Goal: Information Seeking & Learning: Learn about a topic

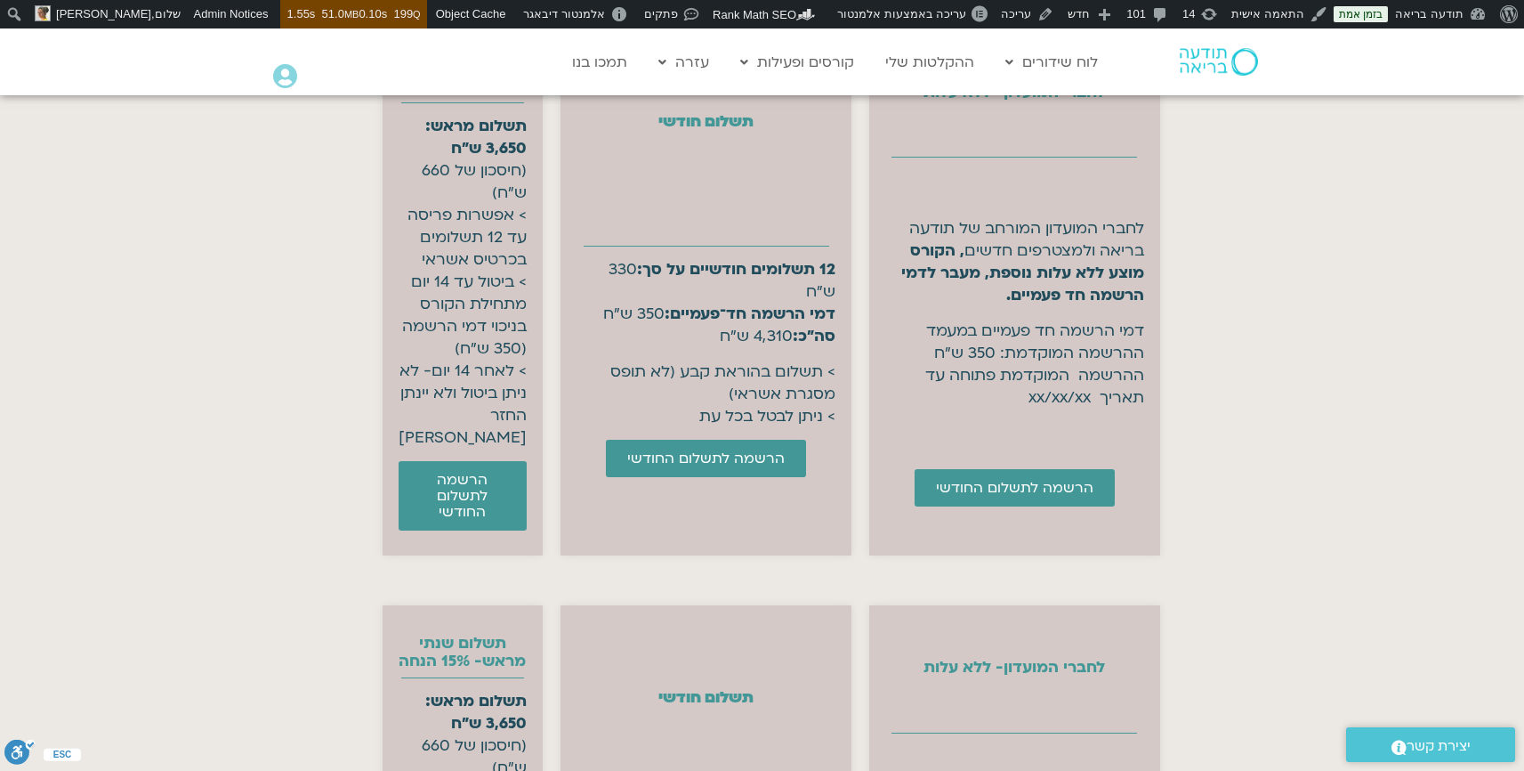
scroll to position [7149, 0]
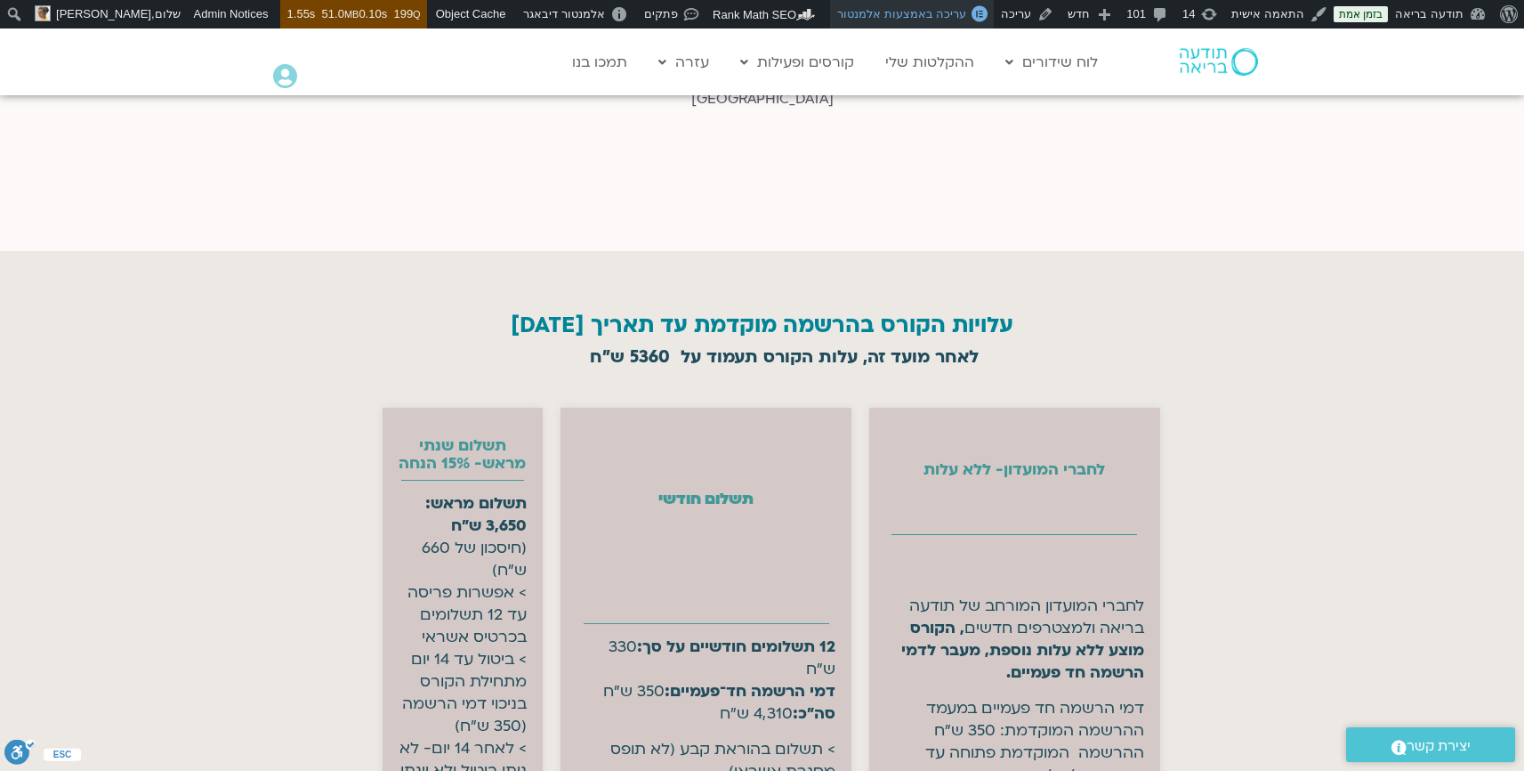
click at [930, 13] on span "עריכה באמצעות אלמנטור" at bounding box center [901, 13] width 129 height 13
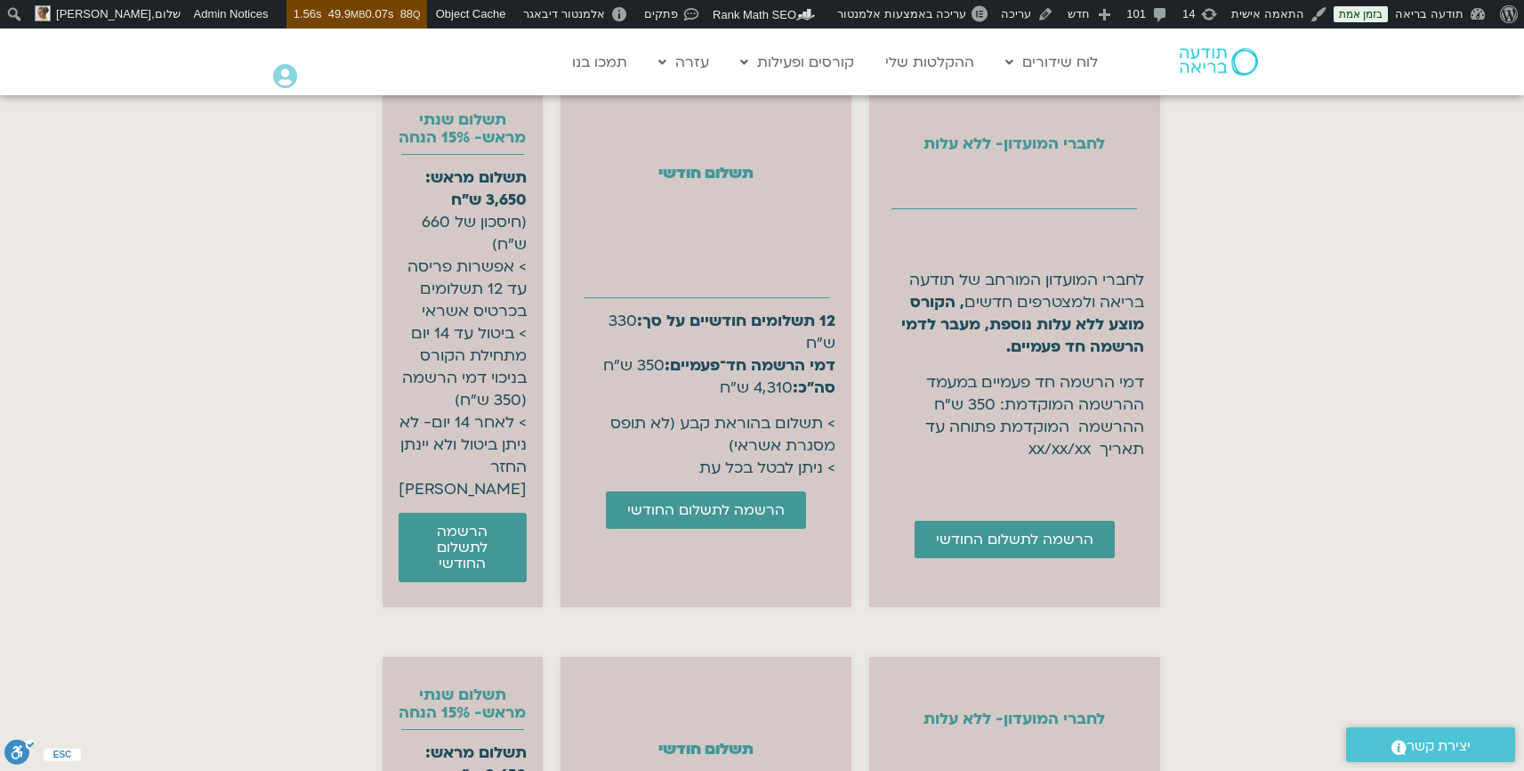
scroll to position [7871, 0]
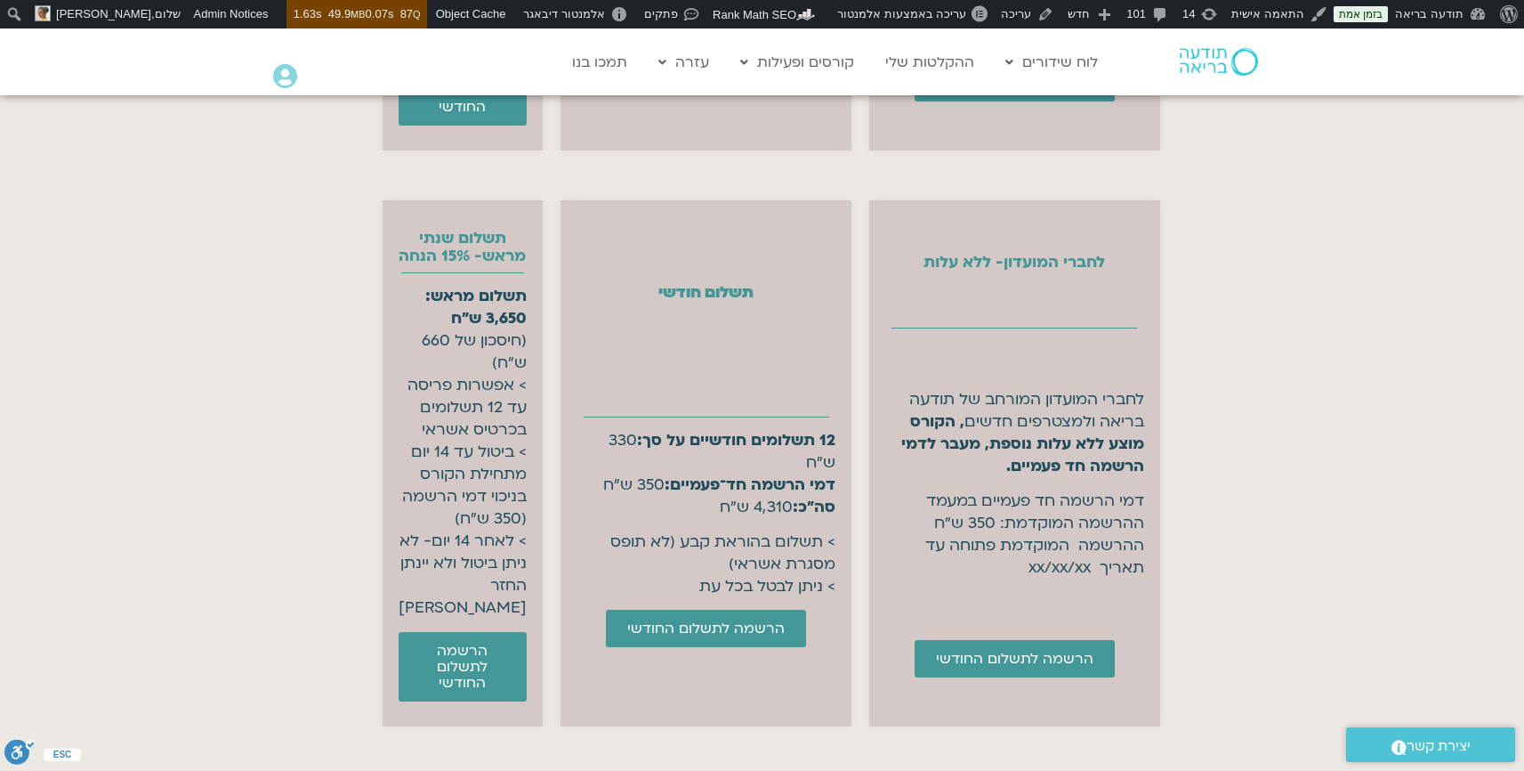
scroll to position [7809, 0]
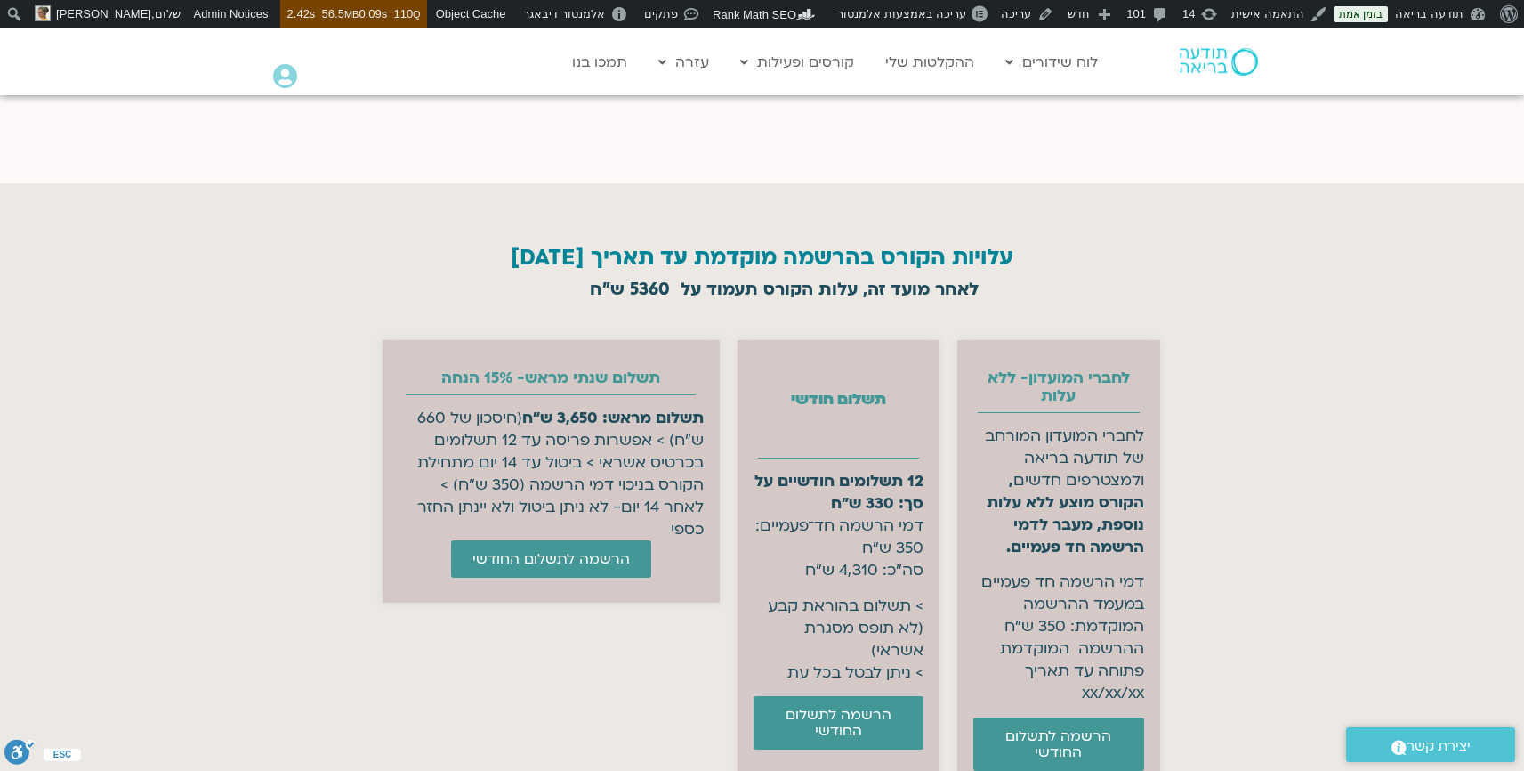
scroll to position [7316, 0]
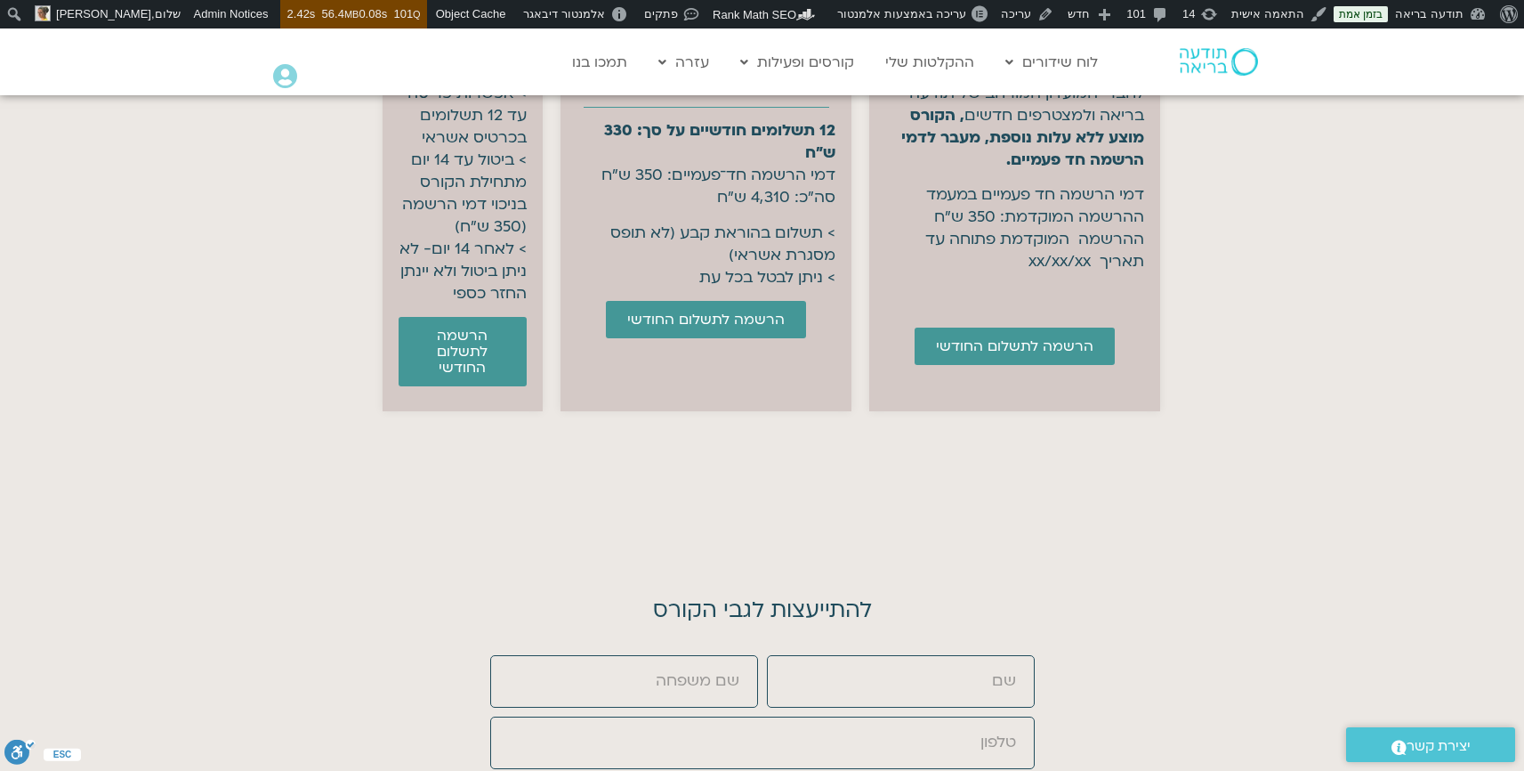
scroll to position [7359, 0]
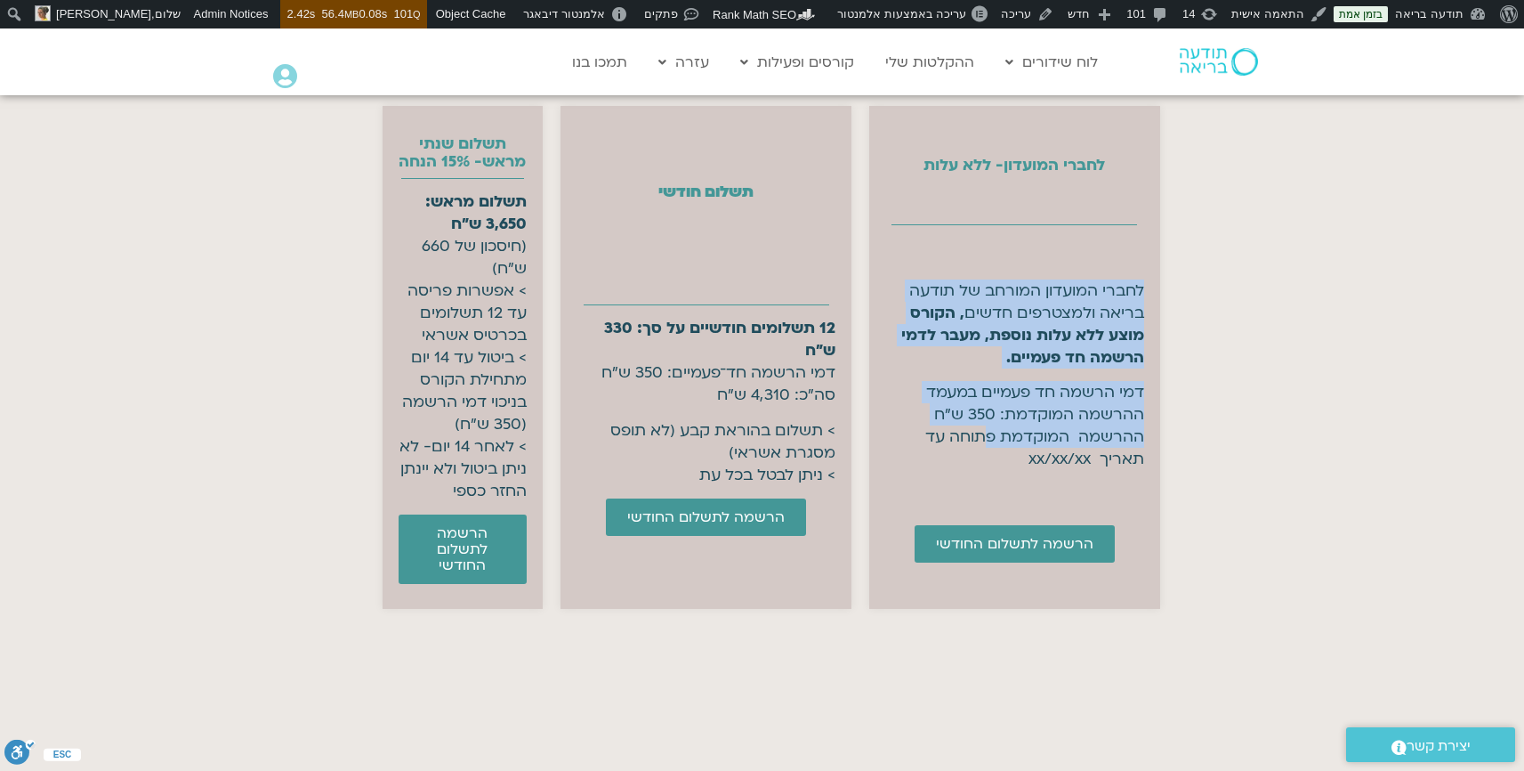
drag, startPoint x: 1068, startPoint y: 376, endPoint x: 985, endPoint y: 479, distance: 131.6
click at [985, 479] on div "לחברי המועדון- ללא עלות לחברי המועדון המורחב של תודעה בריאה ולמצטרפים חדשים , ה…" at bounding box center [1014, 357] width 291 height 503
copy div "לחברי המועדון המורחב של תודעה בריאה ולמצטרפים חדשים , הקורס מוצע ללא עלות נוספת…"
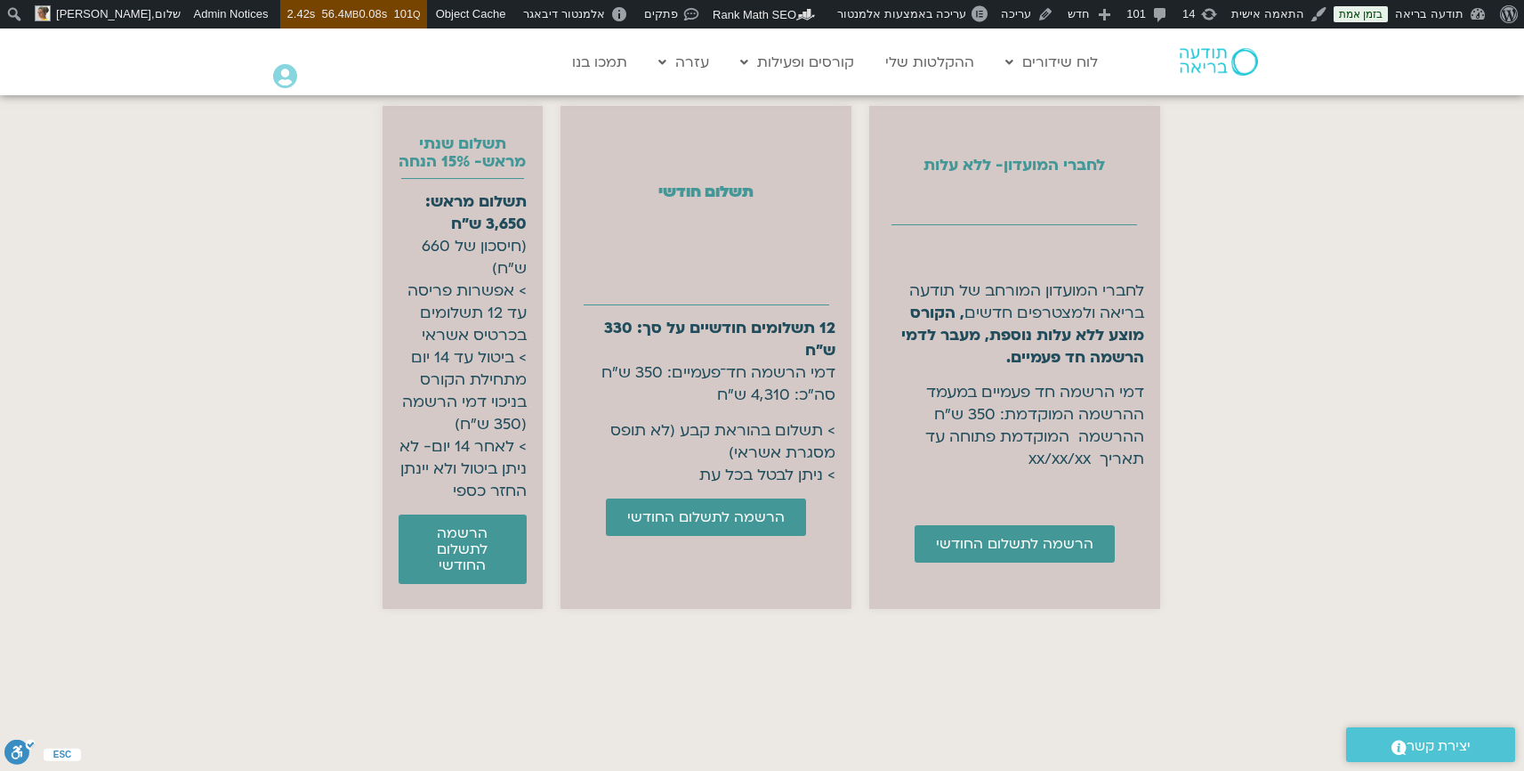
click at [475, 171] on h2 "תשלום שנתי מראש- 15% הנחה" at bounding box center [463, 153] width 129 height 36
copy div "תשלום שנתי מראש- 15% הנחה"
drag, startPoint x: 482, startPoint y: 599, endPoint x: 525, endPoint y: 574, distance: 49.4
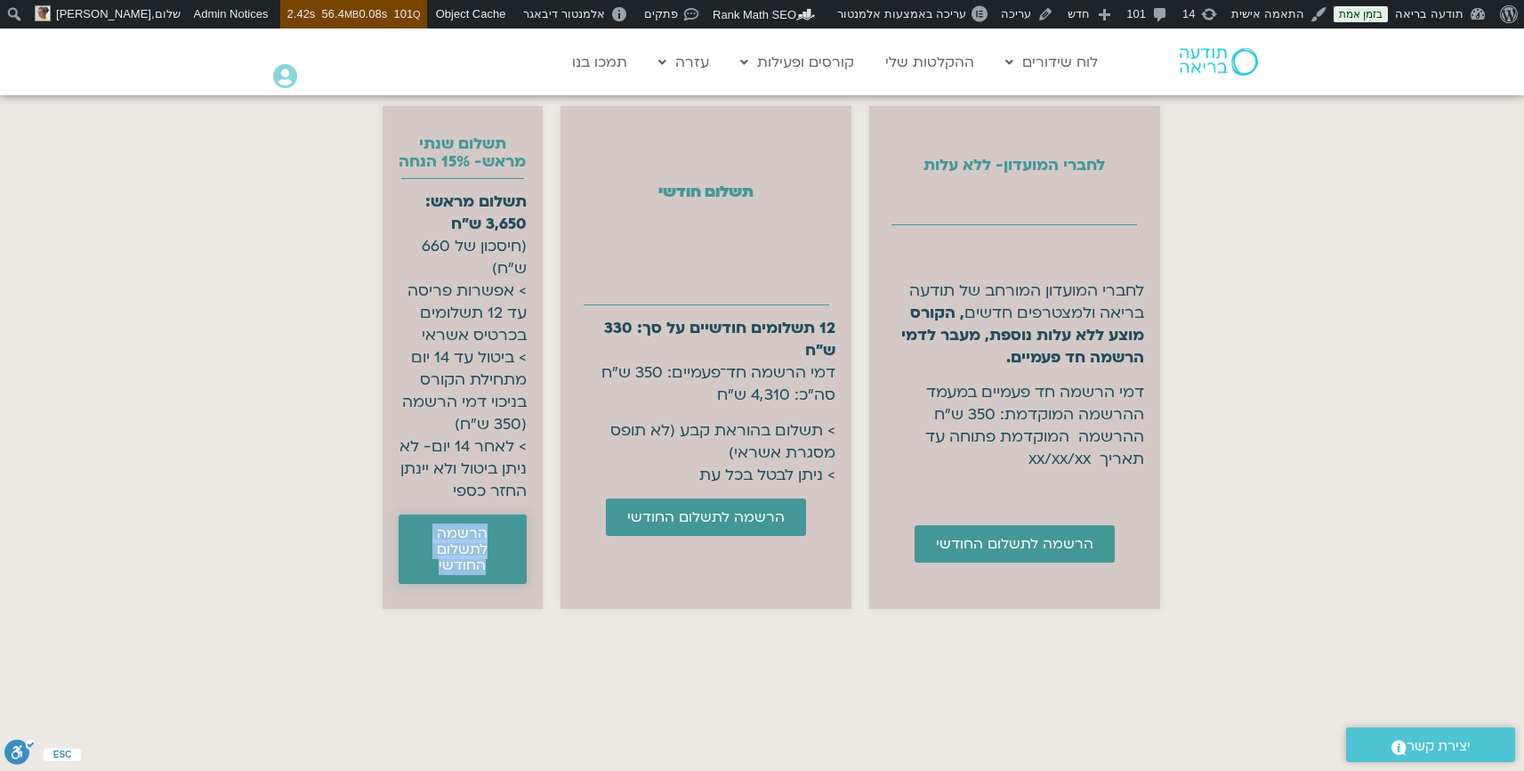
click at [525, 574] on div "תשלום שנתי מראש- 15% הנחה תשלום מראש: 3,650 ש"ח (חיסכון של 660 ש"ח) > אפשרות פר…" at bounding box center [463, 357] width 161 height 503
copy span "הרשמה לתשלום החודשי"
drag, startPoint x: 739, startPoint y: 571, endPoint x: 457, endPoint y: 589, distance: 282.6
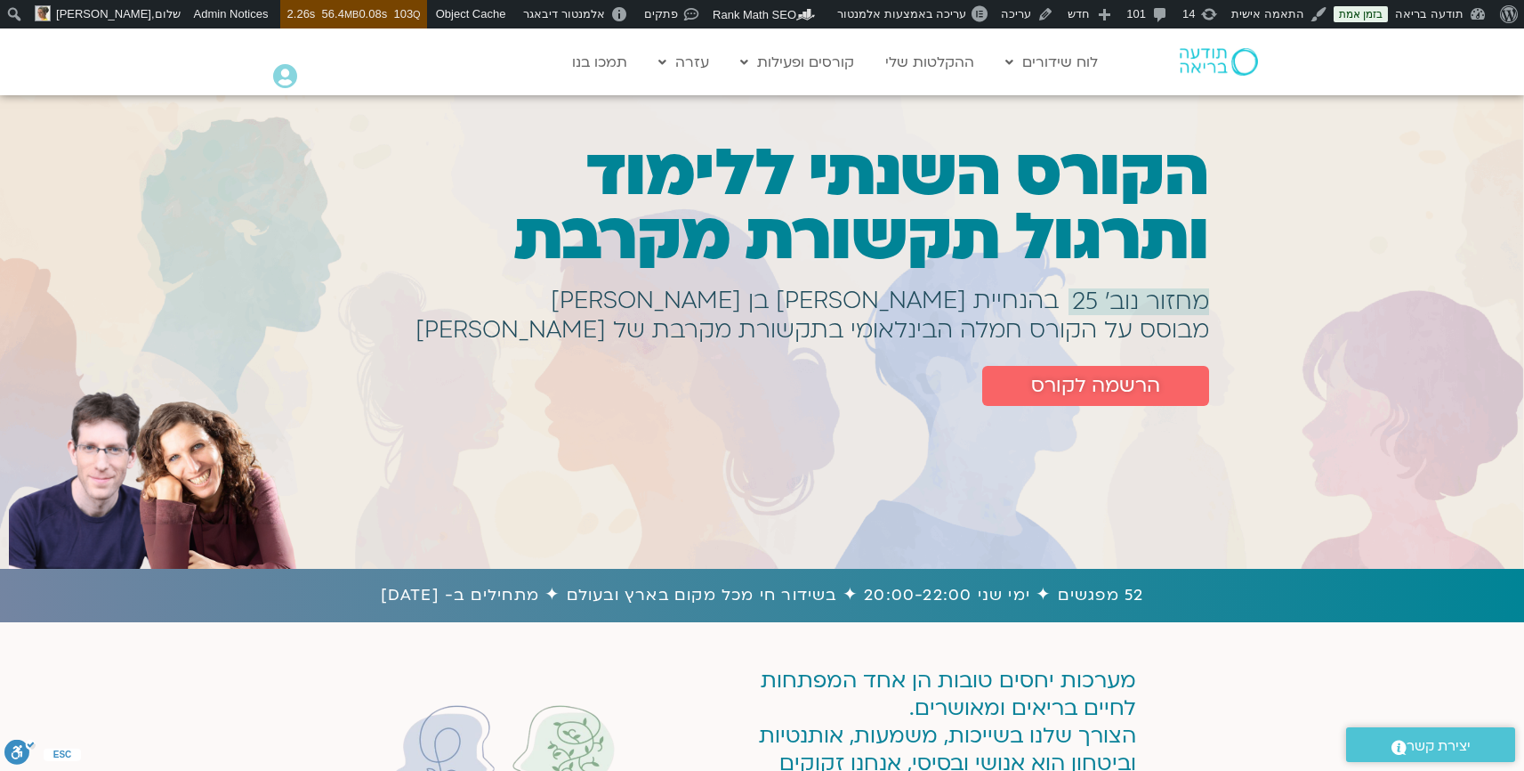
drag, startPoint x: 369, startPoint y: 593, endPoint x: 440, endPoint y: 584, distance: 70.9
click at [440, 584] on h1 "52 מפגשים ✦ ימי שני 20:00-22:00 ✦ בשידור חי מכל מקום בארץ ובעולם ✦ מתחילים ב- […" at bounding box center [762, 595] width 1507 height 27
copy h1 "10.11.25"
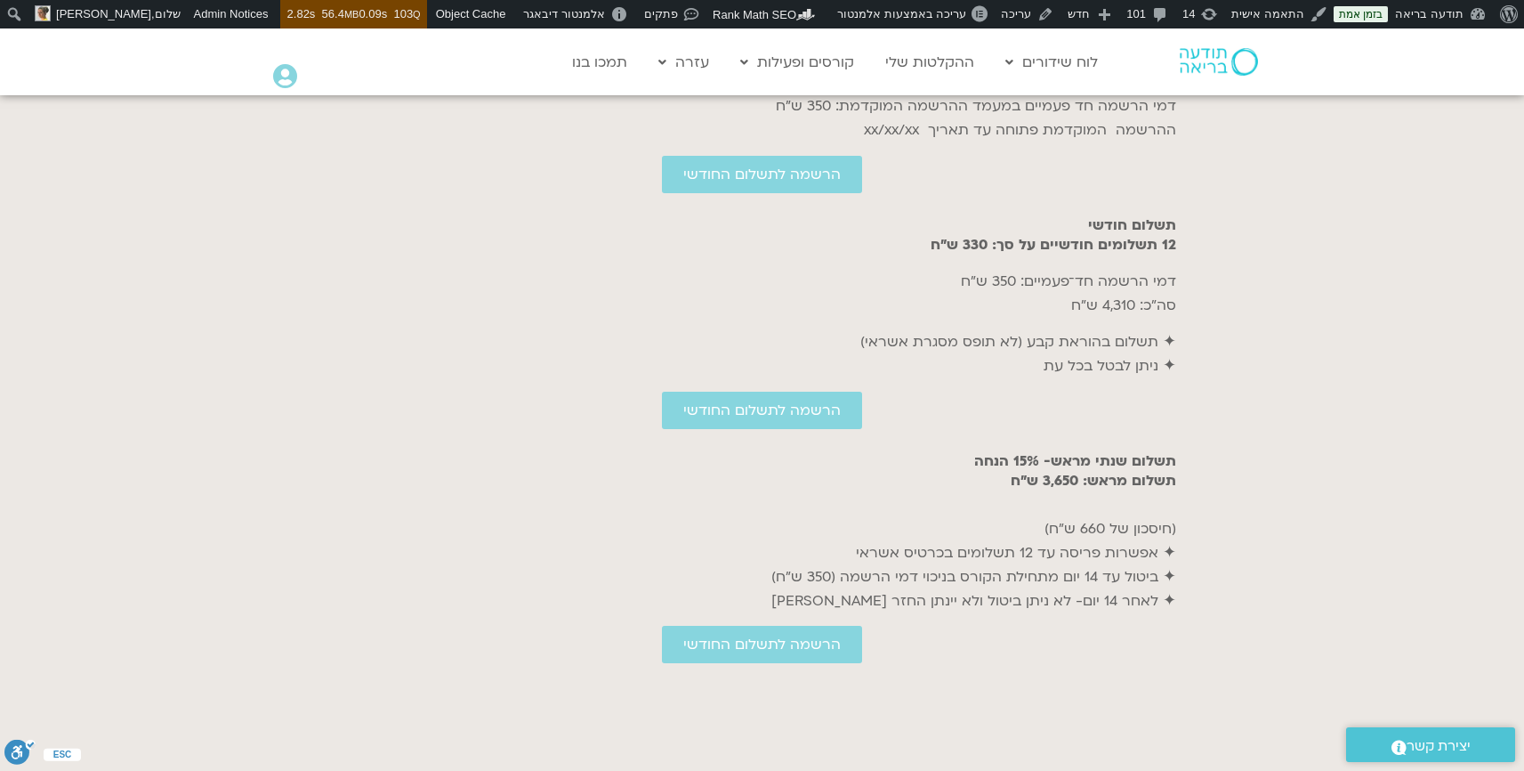
scroll to position [7659, 0]
click at [1078, 141] on p "דמי הרשמה חד פעמיים במעמד ההרשמה המוקדמת: 350 ש״ח ההרשמה המוקדמת פתוחה עד תאריך…" at bounding box center [763, 117] width 828 height 48
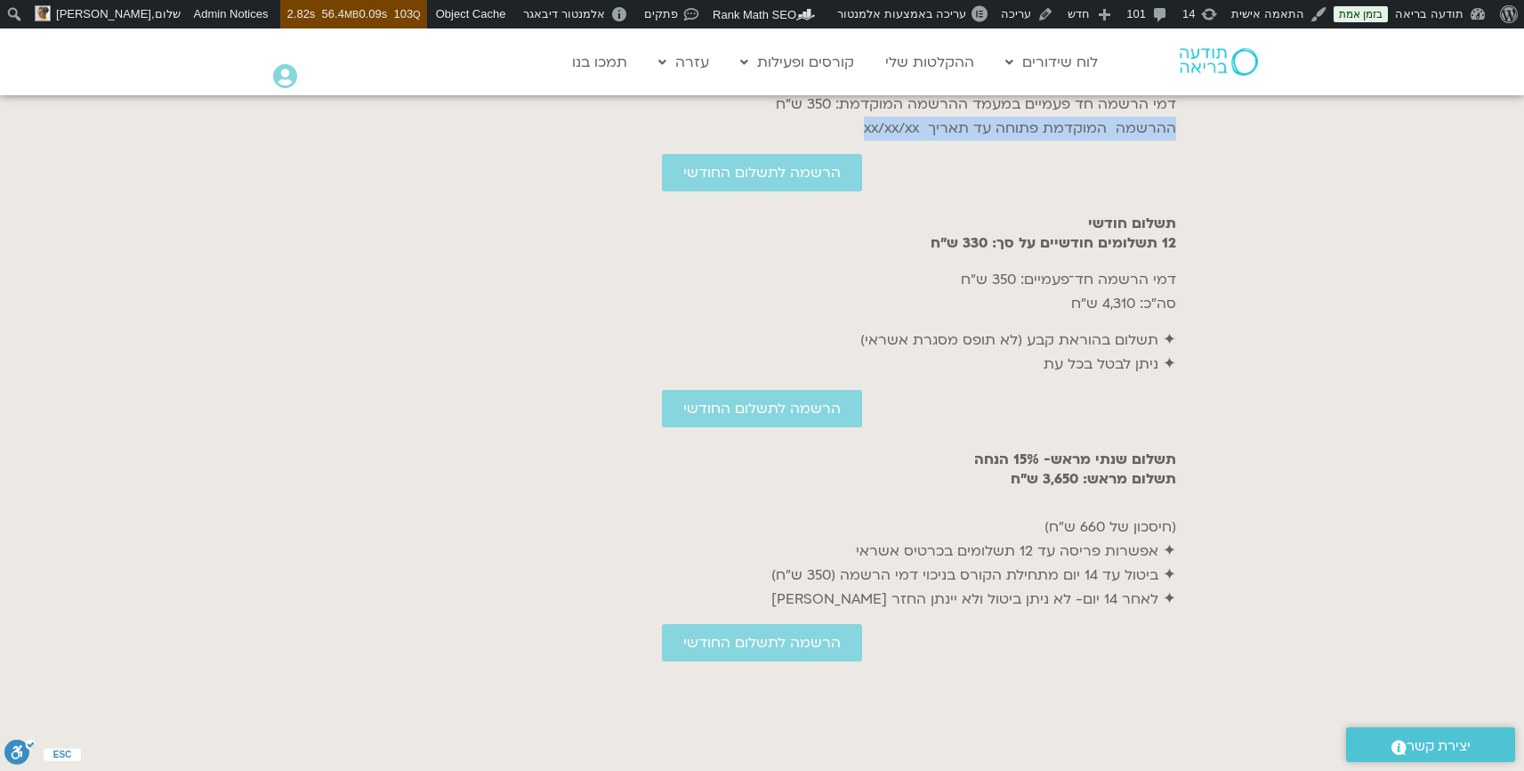
click at [1078, 141] on p "דמי הרשמה חד פעמיים במעמד ההרשמה המוקדמת: 350 ש״ח ההרשמה המוקדמת פתוחה עד תאריך…" at bounding box center [763, 117] width 828 height 48
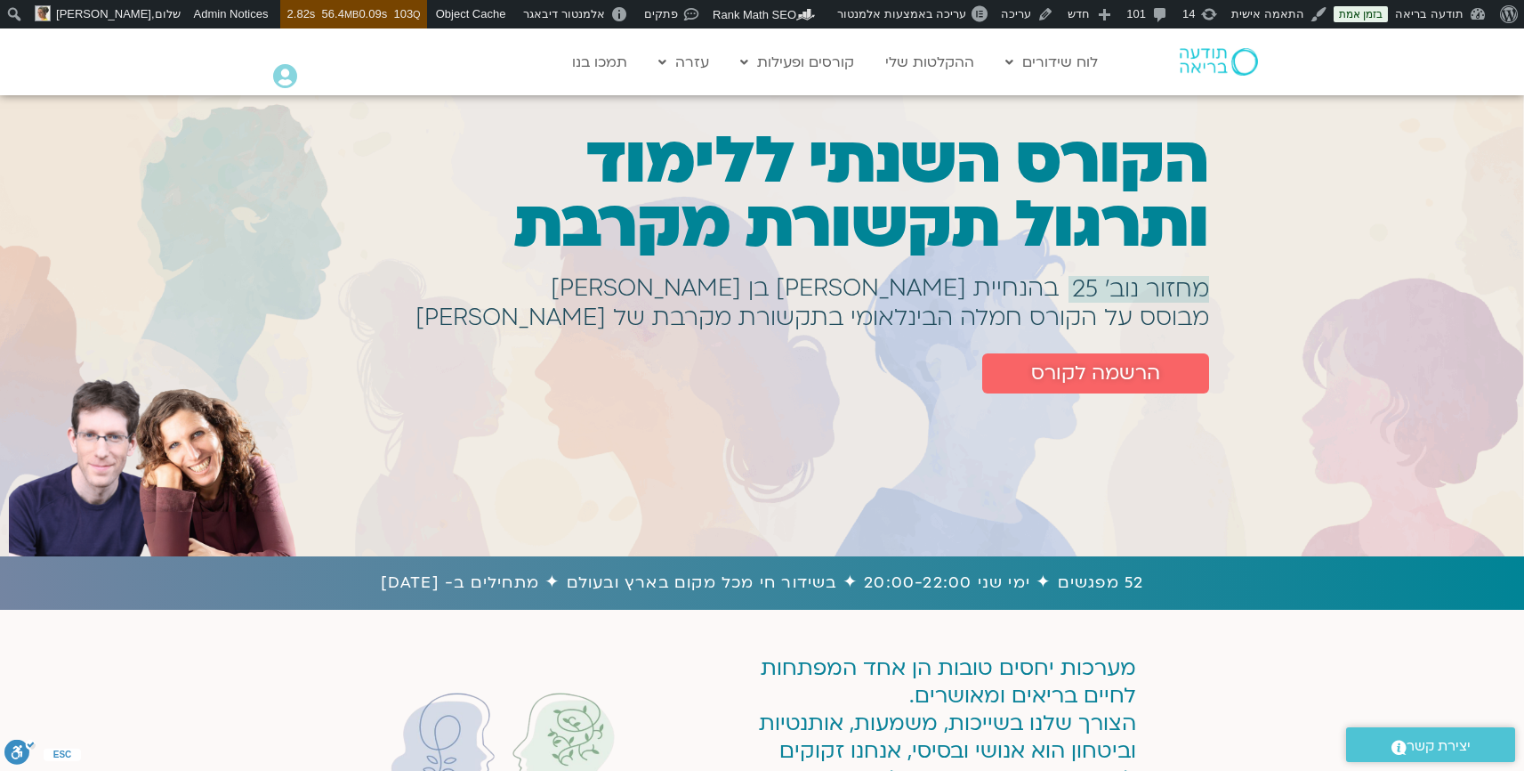
scroll to position [18, 0]
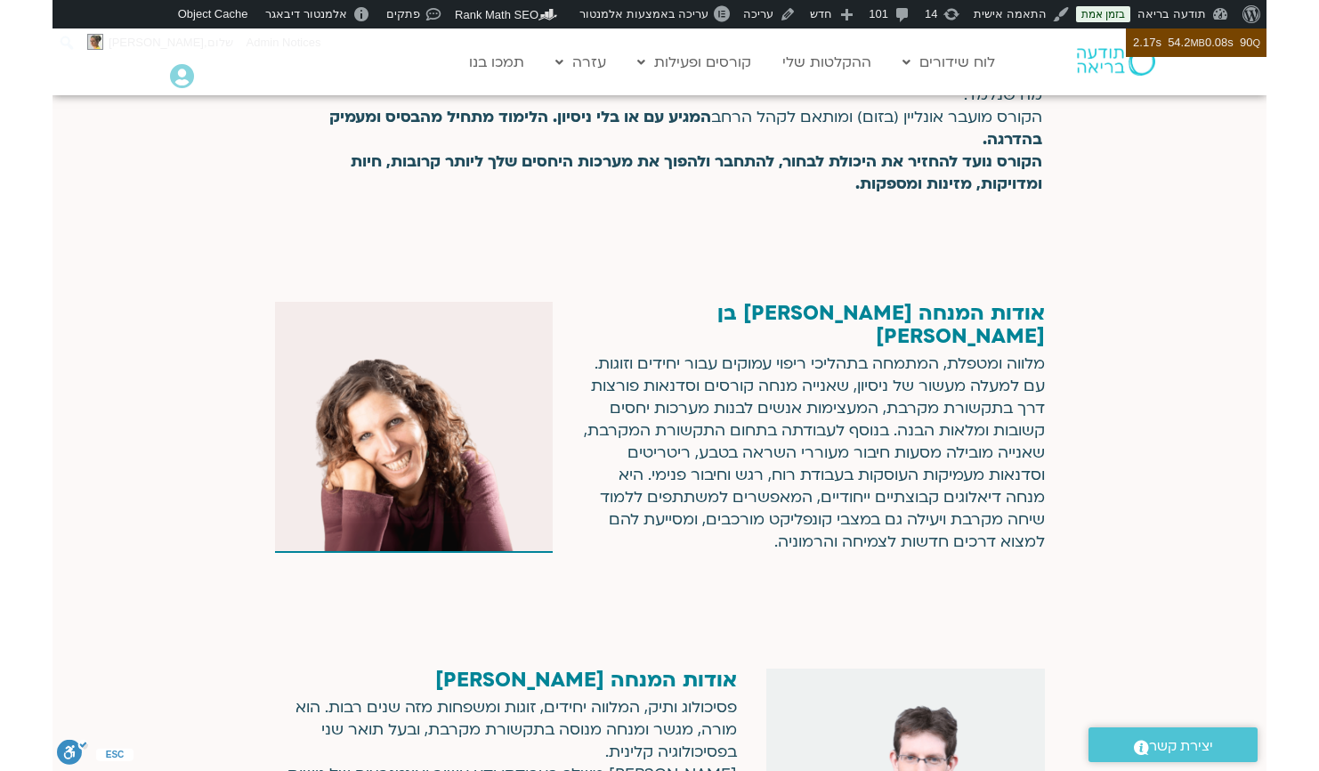
scroll to position [3258, 0]
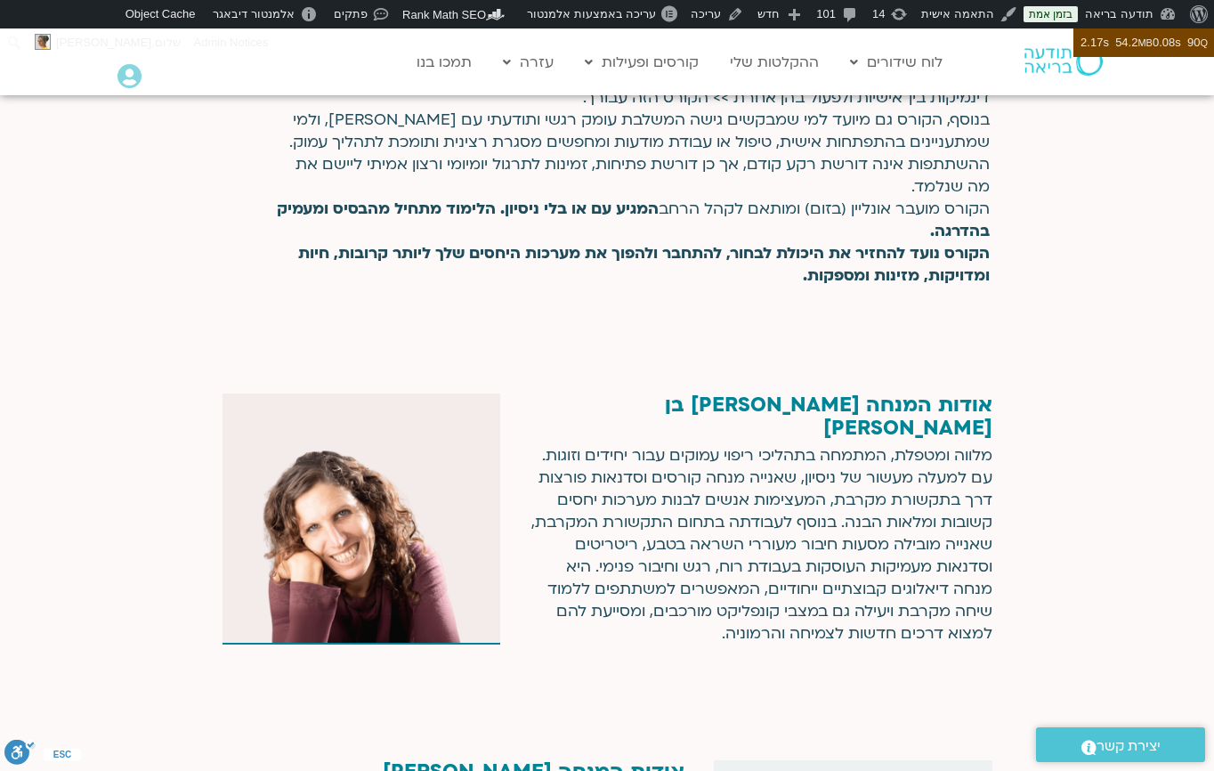
click at [840, 263] on p "הקורס מתאים לאנשים המבקשים לשפר את מערכות היחסים בחייהם: בזוגיות, במשפחה, בעבוד…" at bounding box center [631, 153] width 715 height 267
